Goal: Task Accomplishment & Management: Complete application form

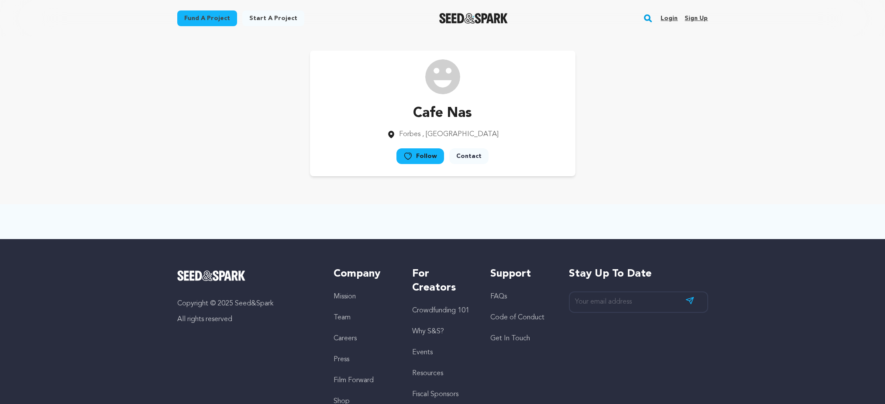
click at [689, 17] on link "Sign up" at bounding box center [695, 18] width 23 height 14
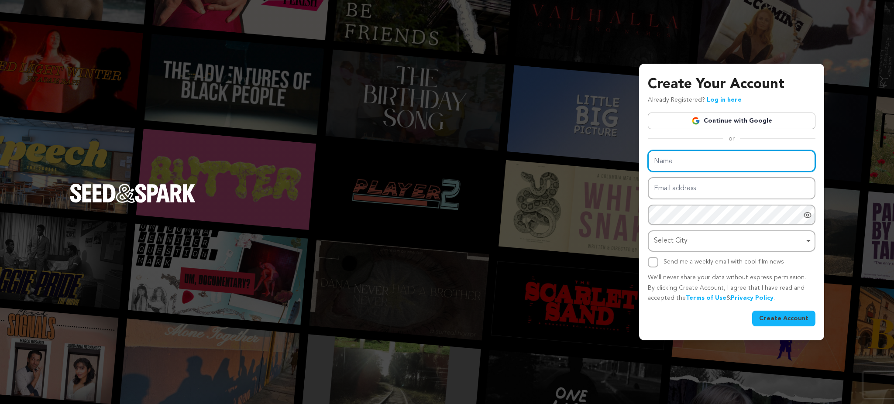
drag, startPoint x: 0, startPoint y: 0, endPoint x: 666, endPoint y: 171, distance: 687.3
click at [666, 171] on input "Name" at bounding box center [732, 161] width 168 height 22
paste input "24 HOUR Home Care [GEOGRAPHIC_DATA]"
type input "24 HOUR Home Care [GEOGRAPHIC_DATA]"
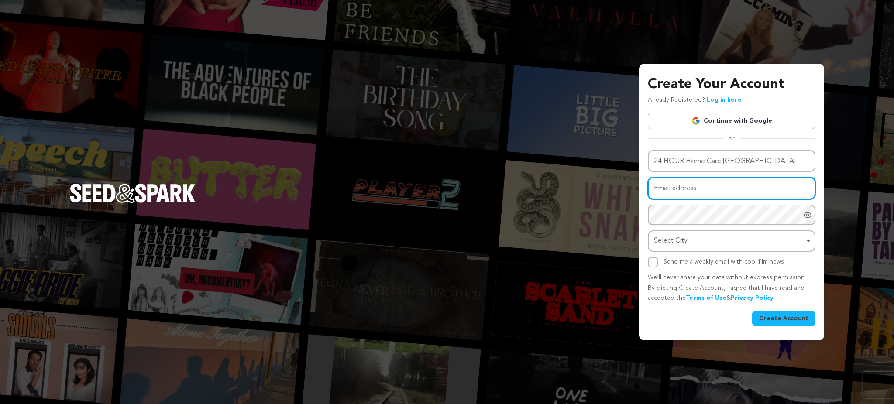
drag, startPoint x: 656, startPoint y: 181, endPoint x: 661, endPoint y: 196, distance: 15.9
click at [657, 187] on input "Email address" at bounding box center [732, 188] width 168 height 22
paste input "24HOURHom"
paste input "wozera@fxzig.com"
click at [671, 194] on input "24HOURHomwozera@fxzig.com" at bounding box center [732, 188] width 168 height 22
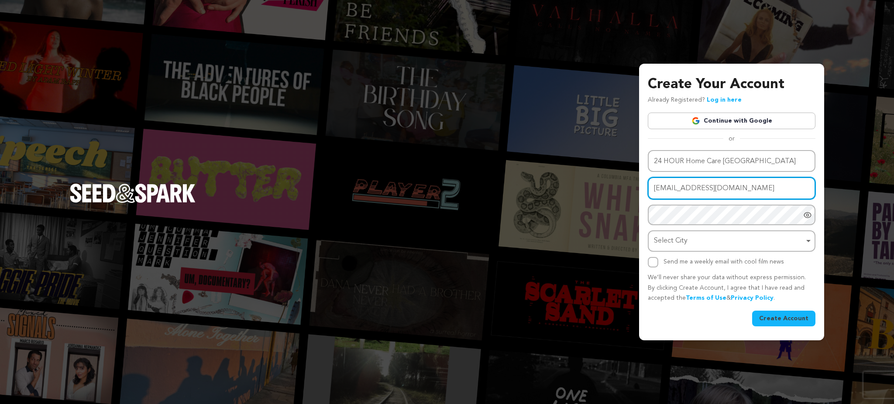
click at [671, 194] on input "24HOURHomwozera@fxzig.com" at bounding box center [732, 188] width 168 height 22
paste input "wozera@fxzig.com"
click at [671, 194] on input "wozera@fxzig.com@fxzig.com" at bounding box center [732, 188] width 168 height 22
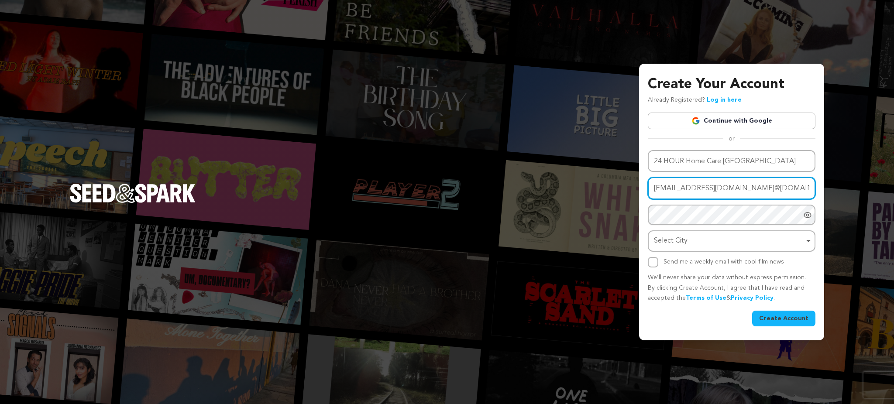
paste input "email"
type input "wozera@fxzig.com"
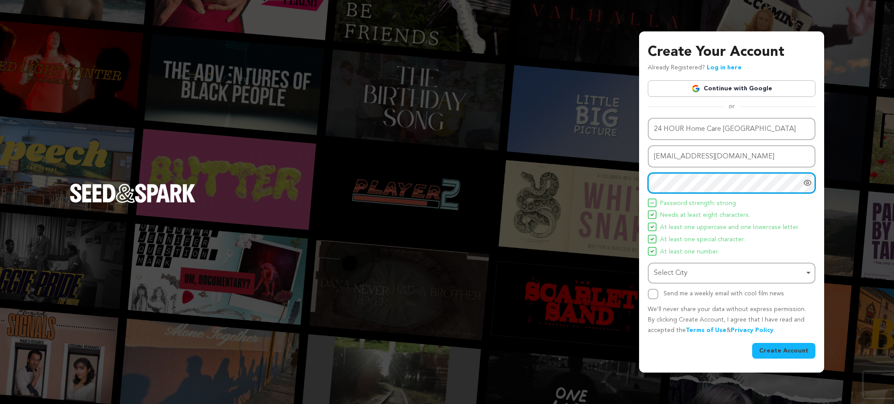
click at [660, 277] on div "Select City Remove item" at bounding box center [729, 273] width 150 height 13
click at [700, 278] on div "Select City Remove item" at bounding box center [729, 273] width 150 height 13
paste input "Scotch Plains"
type input "Scotch Plains"
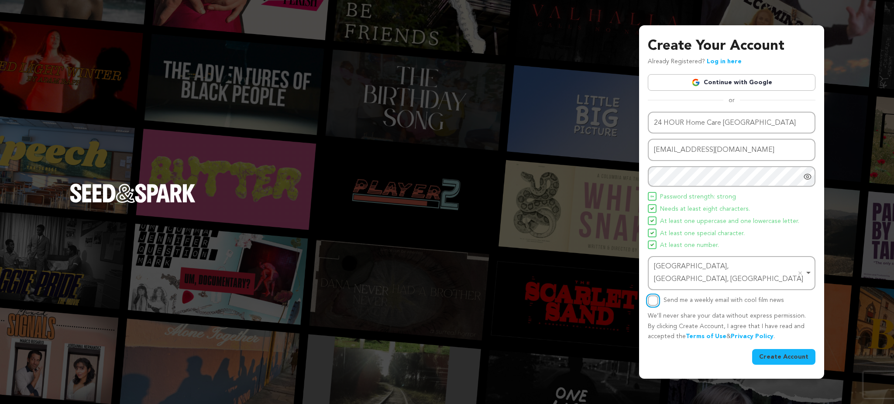
click at [650, 296] on input "Send me a weekly email with cool film news" at bounding box center [653, 301] width 10 height 10
checkbox input "true"
click at [778, 350] on button "Create Account" at bounding box center [783, 357] width 63 height 16
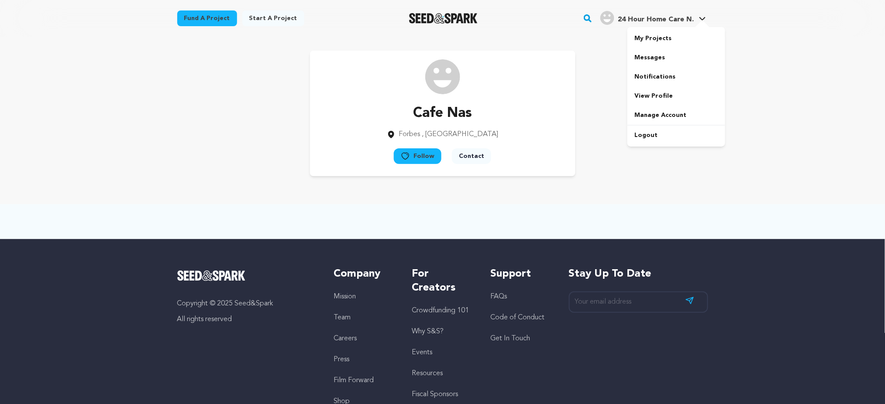
click at [640, 14] on div "24 Hour Home Care N." at bounding box center [646, 18] width 93 height 14
